Goal: Transaction & Acquisition: Purchase product/service

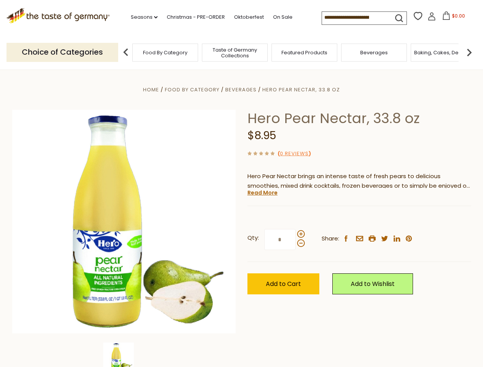
click at [242, 184] on div "Home Food By Category [GEOGRAPHIC_DATA] Hero Pear Nectar, 33.8 oz Hero Pear Nec…" at bounding box center [242, 232] width 471 height 295
click at [141, 17] on link "Seasons dropdown_arrow" at bounding box center [144, 17] width 27 height 8
click at [355, 18] on input at bounding box center [354, 17] width 65 height 11
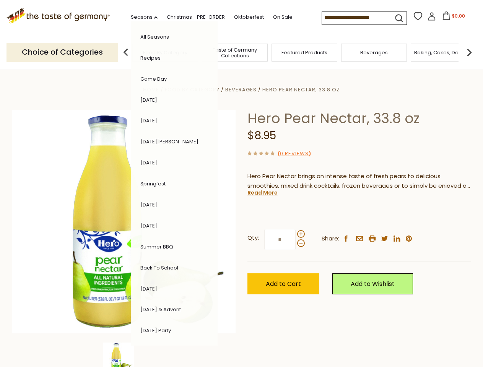
click at [452, 18] on span "$0.00" at bounding box center [458, 16] width 13 height 7
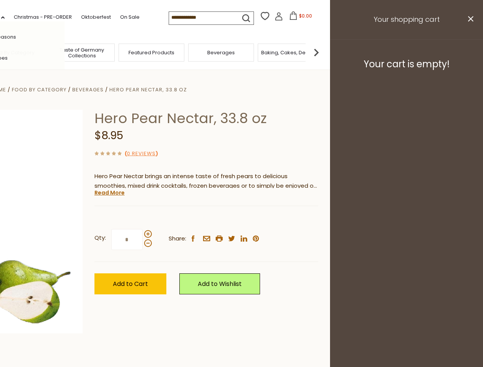
click at [65, 52] on div "All Seasons Recipes Game Day [DATE] [DATE] [DATE][PERSON_NAME] [DATE] Springfes…" at bounding box center [21, 183] width 87 height 325
click at [470, 52] on footer "Your cart is empty!" at bounding box center [406, 63] width 153 height 49
click at [242, 219] on div "Qty: * Share: facebook email printer twitter linkedin pinterest" at bounding box center [207, 240] width 224 height 44
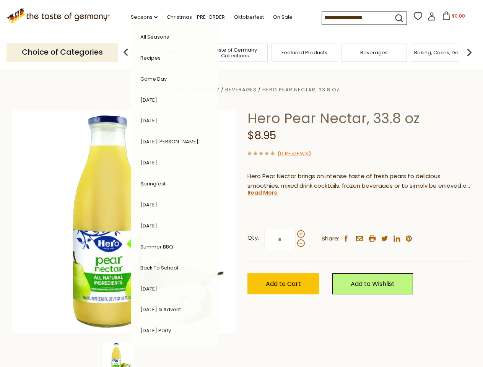
click at [124, 355] on div "Home Food By Category [GEOGRAPHIC_DATA] Hero Pear Nectar, 33.8 oz Hero Pear Nec…" at bounding box center [242, 232] width 471 height 295
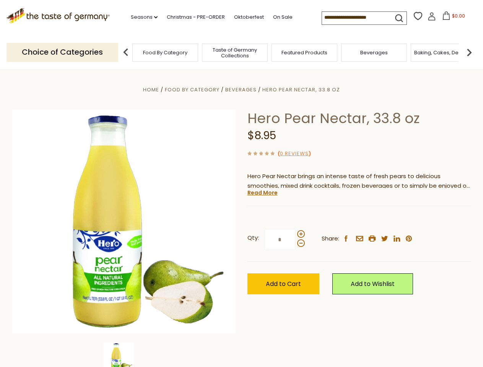
click at [124, 355] on img at bounding box center [118, 358] width 31 height 31
click at [262, 193] on link "Read More" at bounding box center [263, 193] width 30 height 8
